Goal: Task Accomplishment & Management: Manage account settings

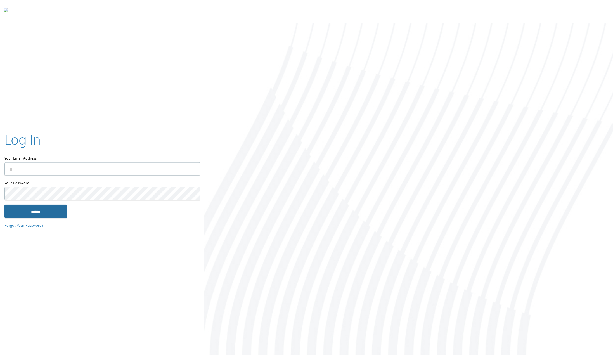
type input "**********"
click at [51, 217] on input "******" at bounding box center [35, 210] width 63 height 13
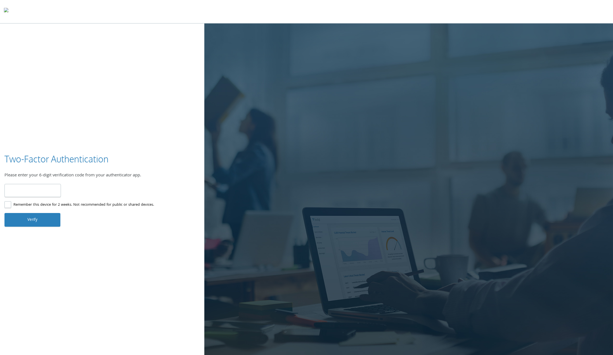
type input "******"
